Goal: Task Accomplishment & Management: Complete application form

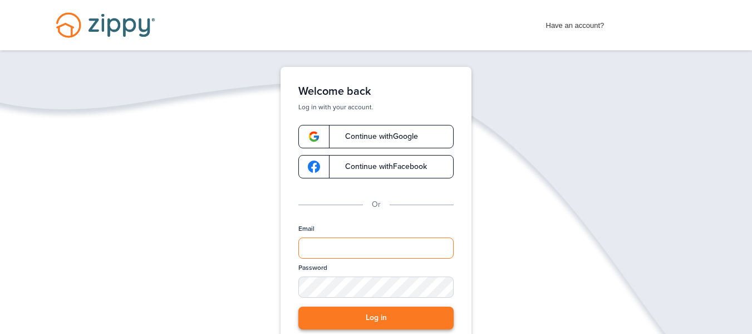
type input "**********"
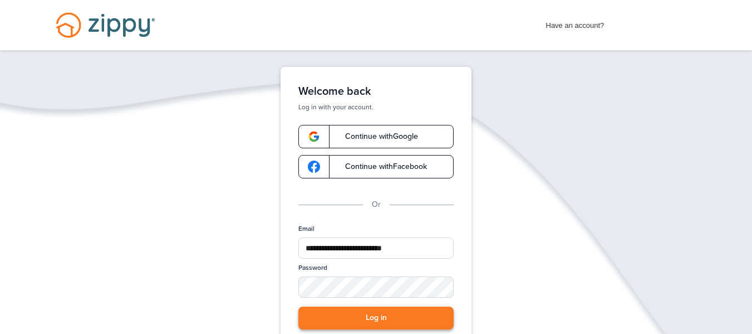
click at [410, 326] on button "Log in" at bounding box center [375, 317] width 155 height 23
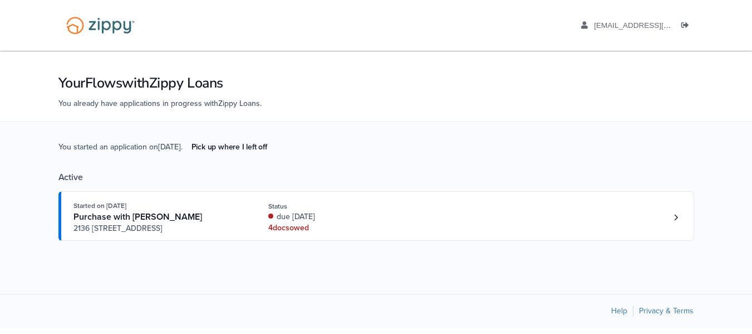
scroll to position [5, 0]
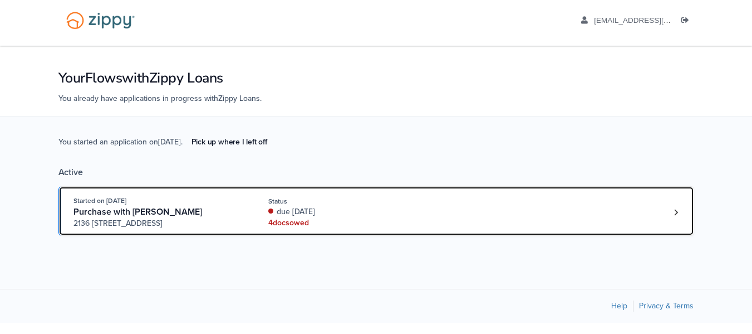
click at [243, 203] on div "Started on [DATE] Purchase with [PERSON_NAME] [STREET_ADDRESS]" at bounding box center [163, 212] width 178 height 34
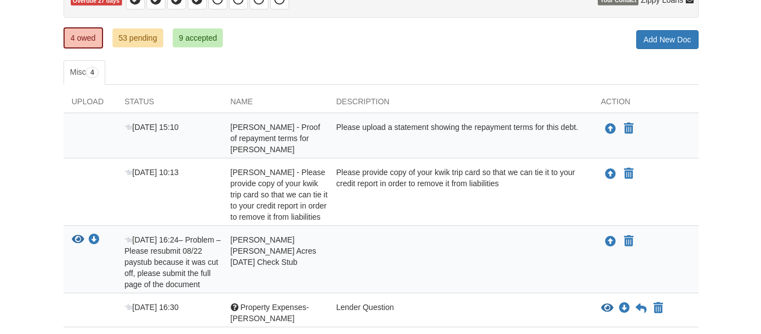
scroll to position [129, 0]
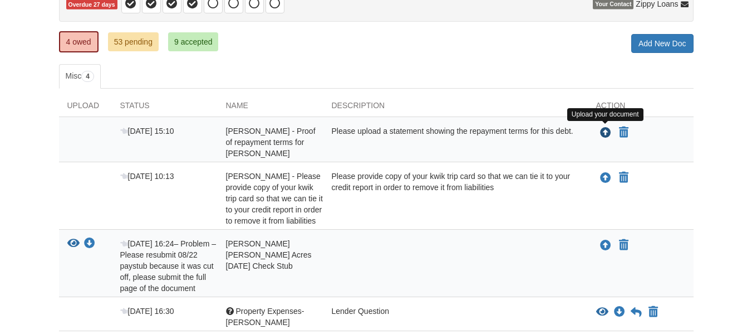
click at [606, 131] on icon "Upload Hailey Rose - Proof of repayment terms for Scheels" at bounding box center [605, 133] width 11 height 11
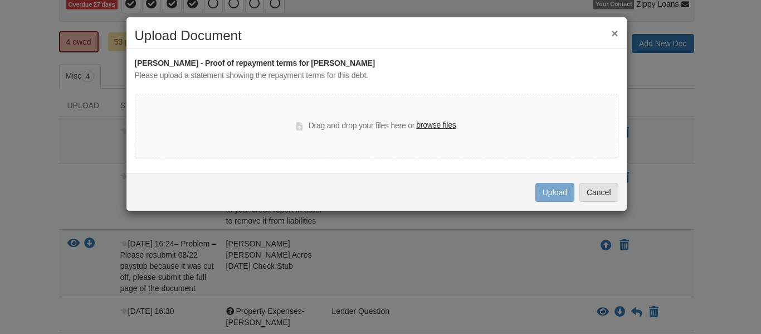
click at [449, 121] on label "browse files" at bounding box center [436, 125] width 40 height 12
click at [0, 0] on input "browse files" at bounding box center [0, 0] width 0 height 0
drag, startPoint x: 435, startPoint y: 118, endPoint x: 433, endPoint y: 129, distance: 10.9
click at [433, 129] on div "Drag and drop your files here or browse files" at bounding box center [376, 126] width 483 height 65
click at [433, 129] on label "browse files" at bounding box center [436, 125] width 40 height 12
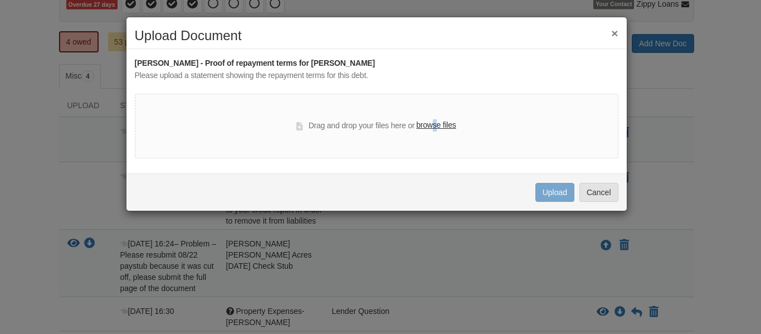
click at [0, 0] on input "browse files" at bounding box center [0, 0] width 0 height 0
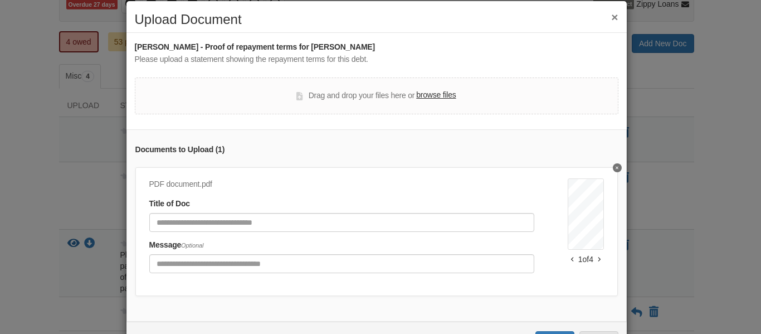
scroll to position [16, 0]
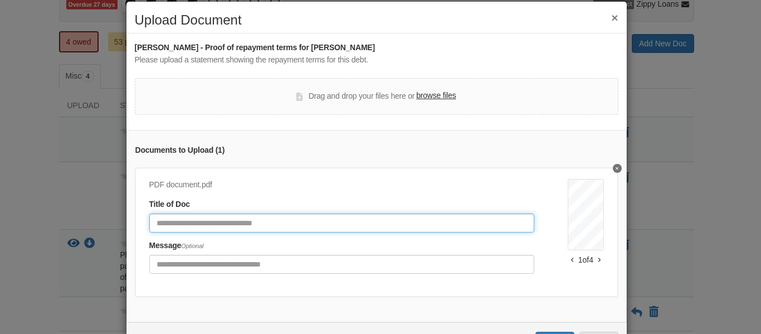
click at [389, 219] on input "Document Title" at bounding box center [341, 222] width 385 height 19
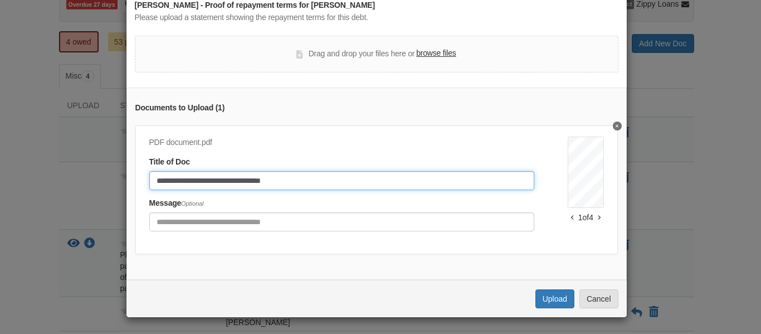
scroll to position [67, 0]
type input "**********"
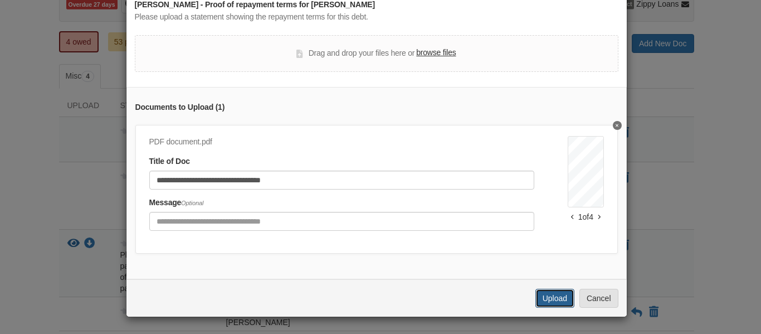
click at [553, 297] on button "Upload" at bounding box center [554, 297] width 39 height 19
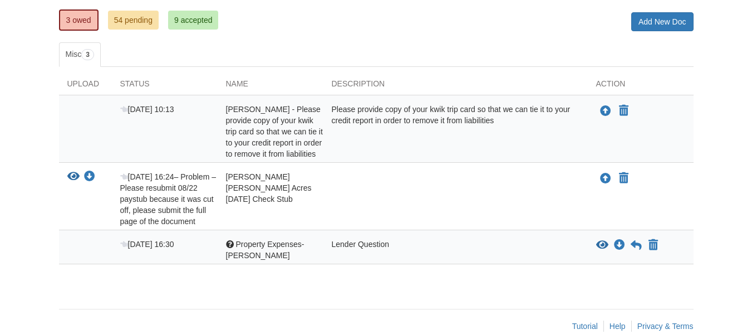
scroll to position [149, 0]
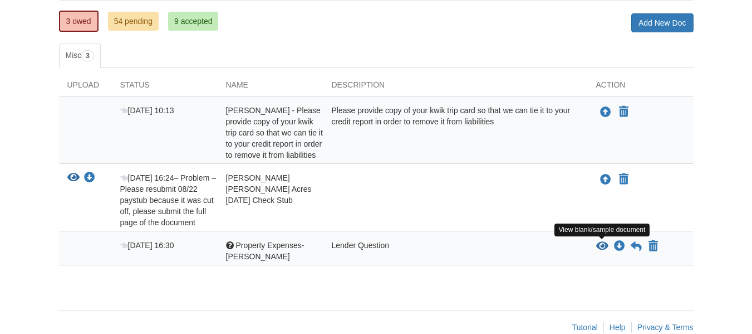
click at [600, 248] on icon "View Property Expenses- Jonathan" at bounding box center [602, 246] width 12 height 11
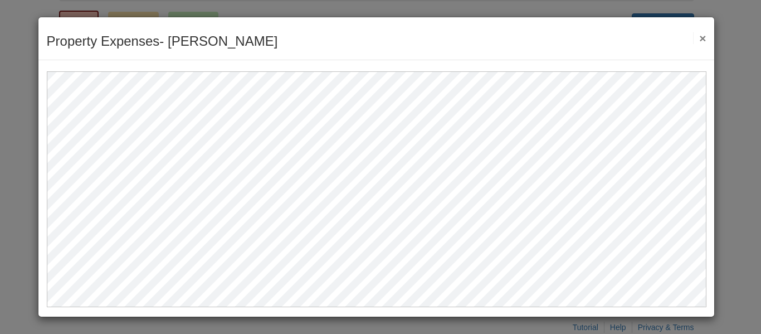
click at [698, 37] on button "×" at bounding box center [699, 38] width 13 height 12
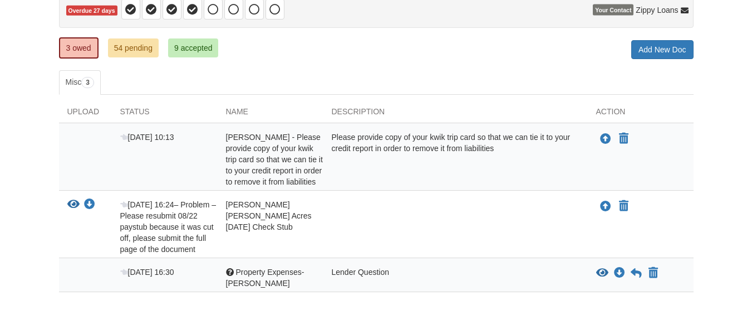
scroll to position [122, 0]
